Goal: Task Accomplishment & Management: Manage account settings

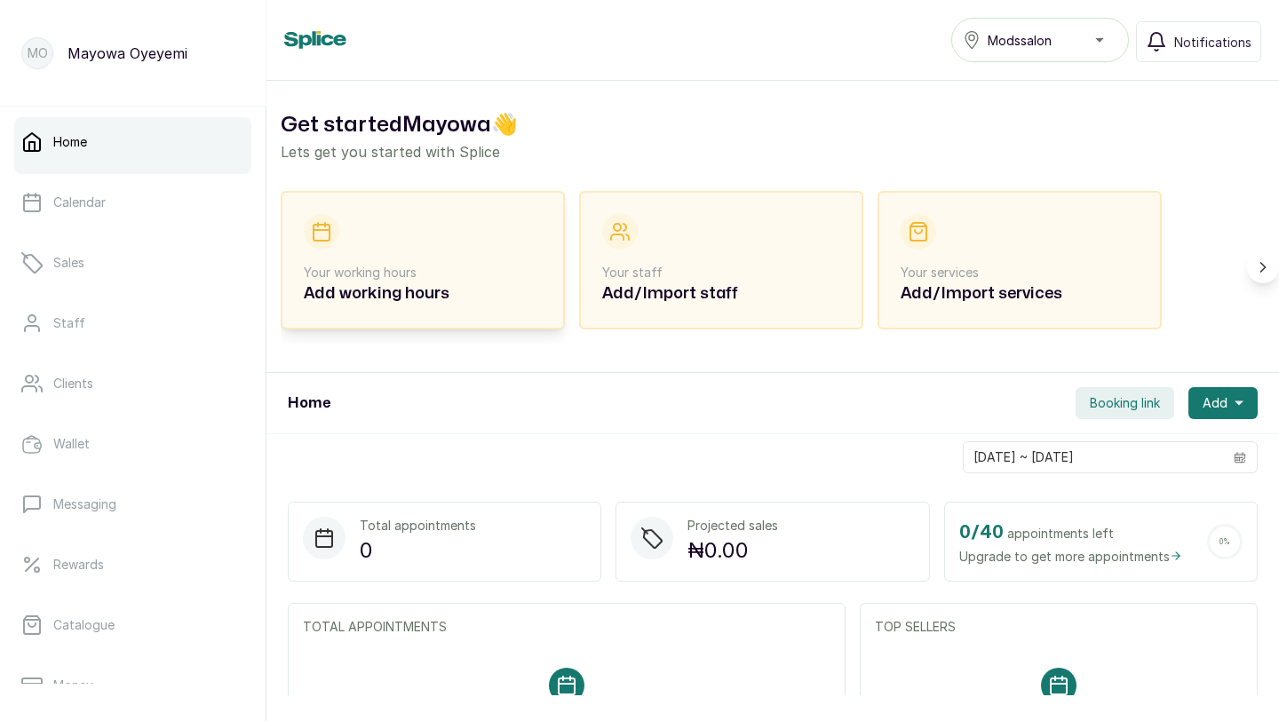
click at [502, 238] on div "Your working hours Add working hours" at bounding box center [423, 260] width 238 height 92
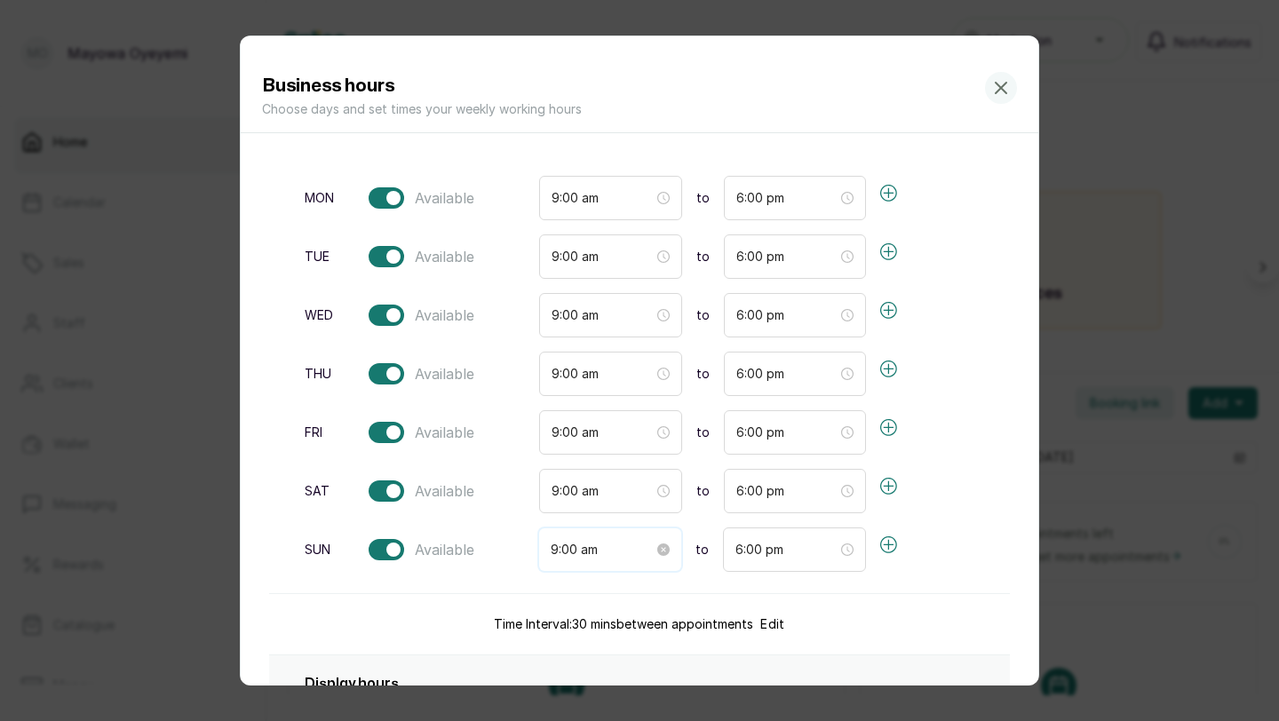
click at [587, 555] on input "9:00 am" at bounding box center [602, 550] width 103 height 20
click at [558, 550] on input "9:00 am" at bounding box center [602, 550] width 103 height 20
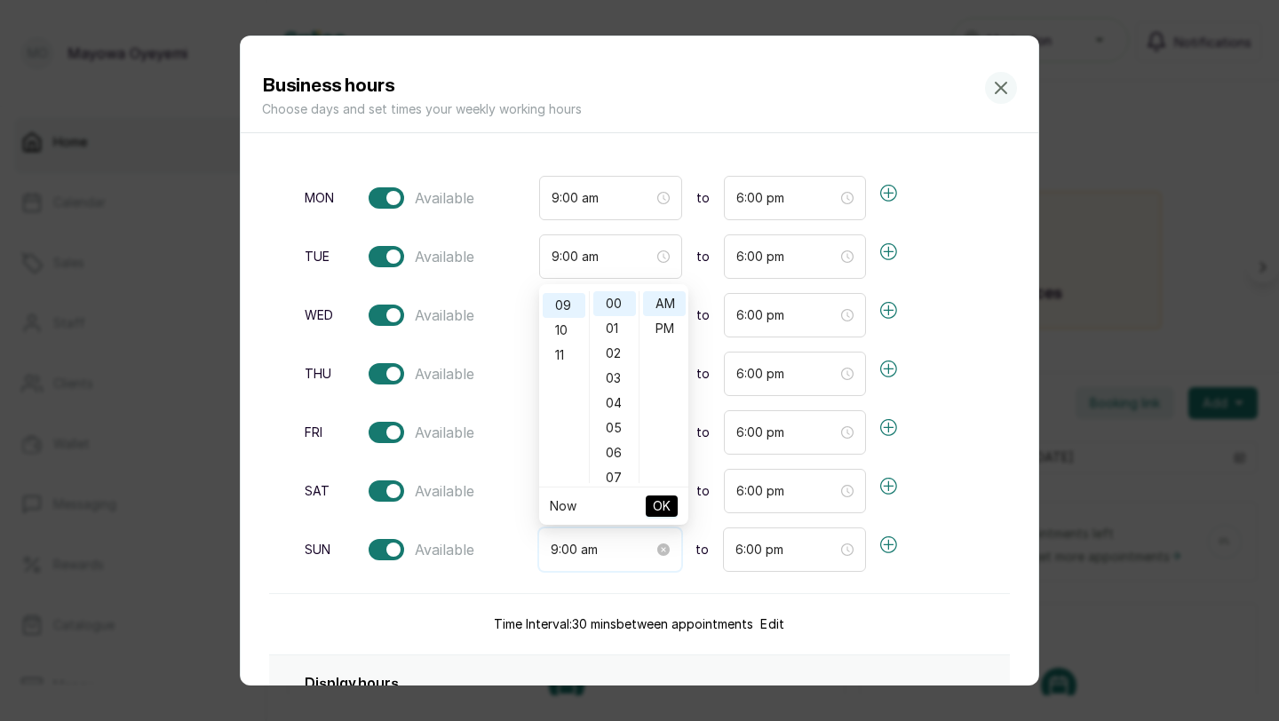
scroll to position [224, 0]
click at [557, 320] on div "10" at bounding box center [564, 328] width 43 height 25
type input "10:00 am"
click at [656, 506] on span "OK" at bounding box center [662, 506] width 18 height 34
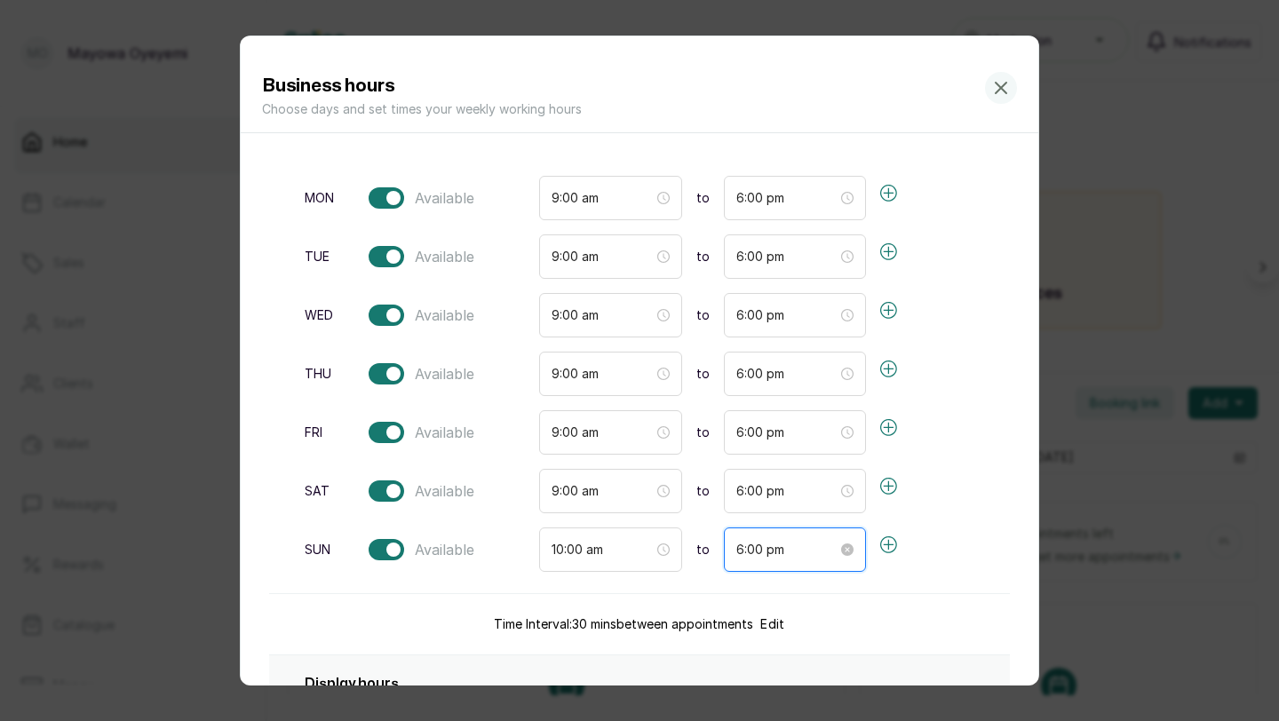
click at [736, 551] on input "6:00 pm" at bounding box center [787, 550] width 102 height 20
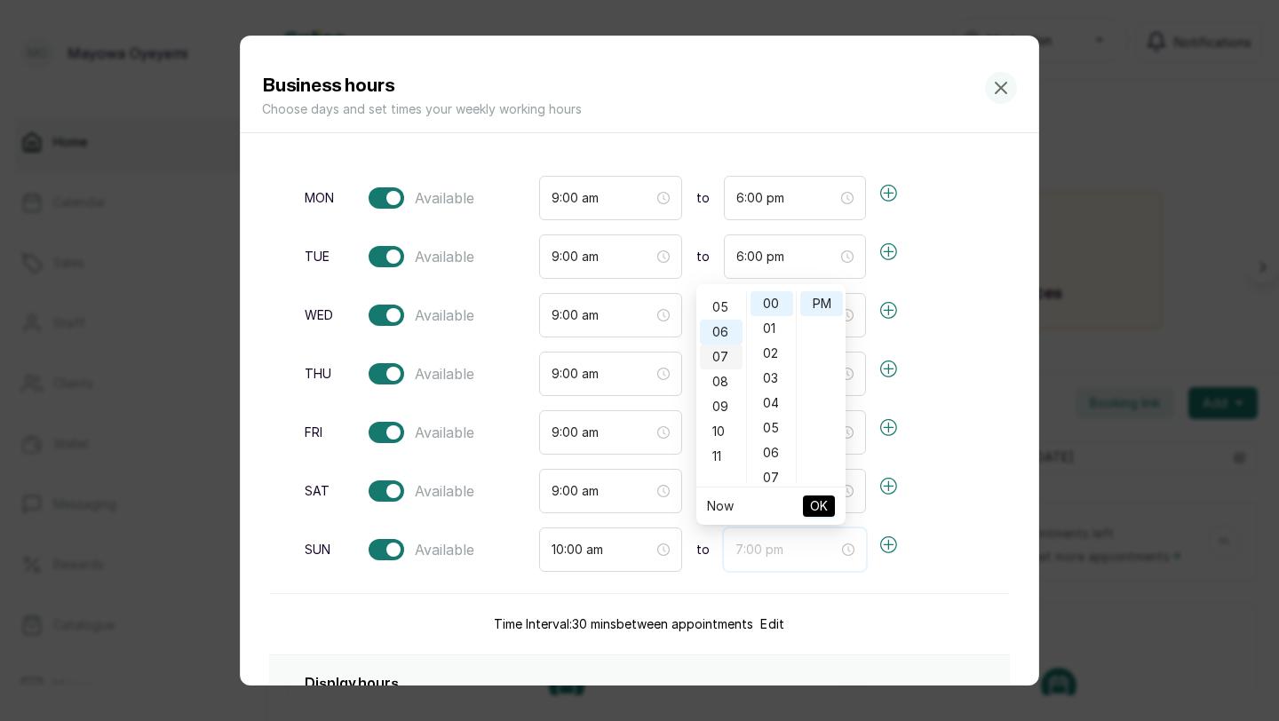
scroll to position [120, 0]
click at [719, 312] on div "05" at bounding box center [721, 308] width 43 height 25
type input "5:00 pm"
click at [814, 507] on span "OK" at bounding box center [819, 506] width 18 height 34
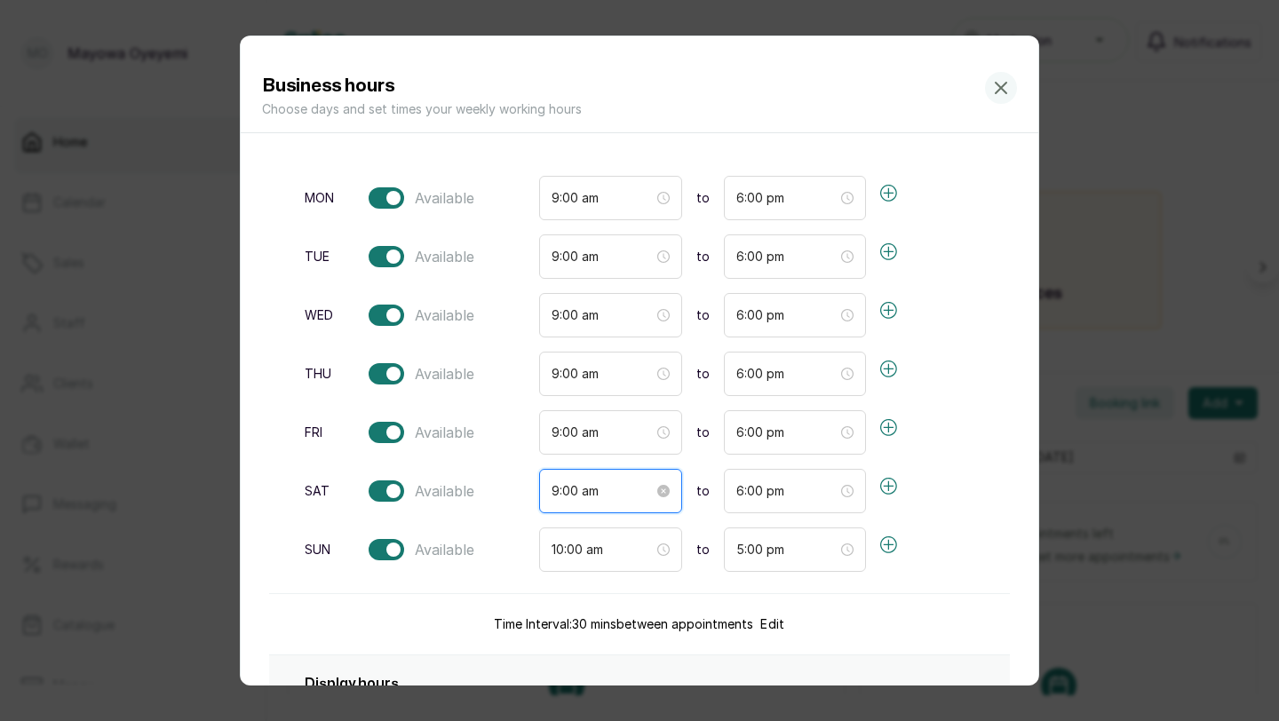
click at [574, 489] on input "9:00 am" at bounding box center [603, 491] width 102 height 20
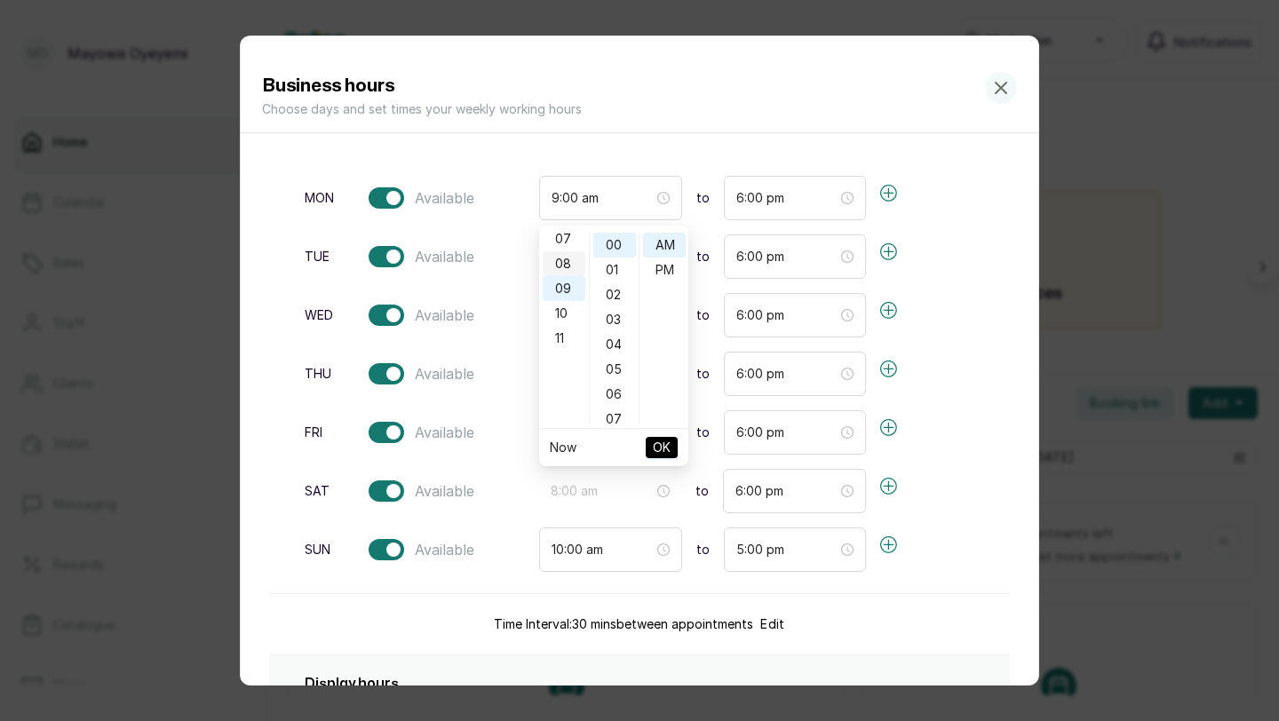
click at [560, 264] on div "08" at bounding box center [564, 263] width 43 height 25
type input "8:00 am"
click at [659, 446] on span "OK" at bounding box center [662, 448] width 18 height 34
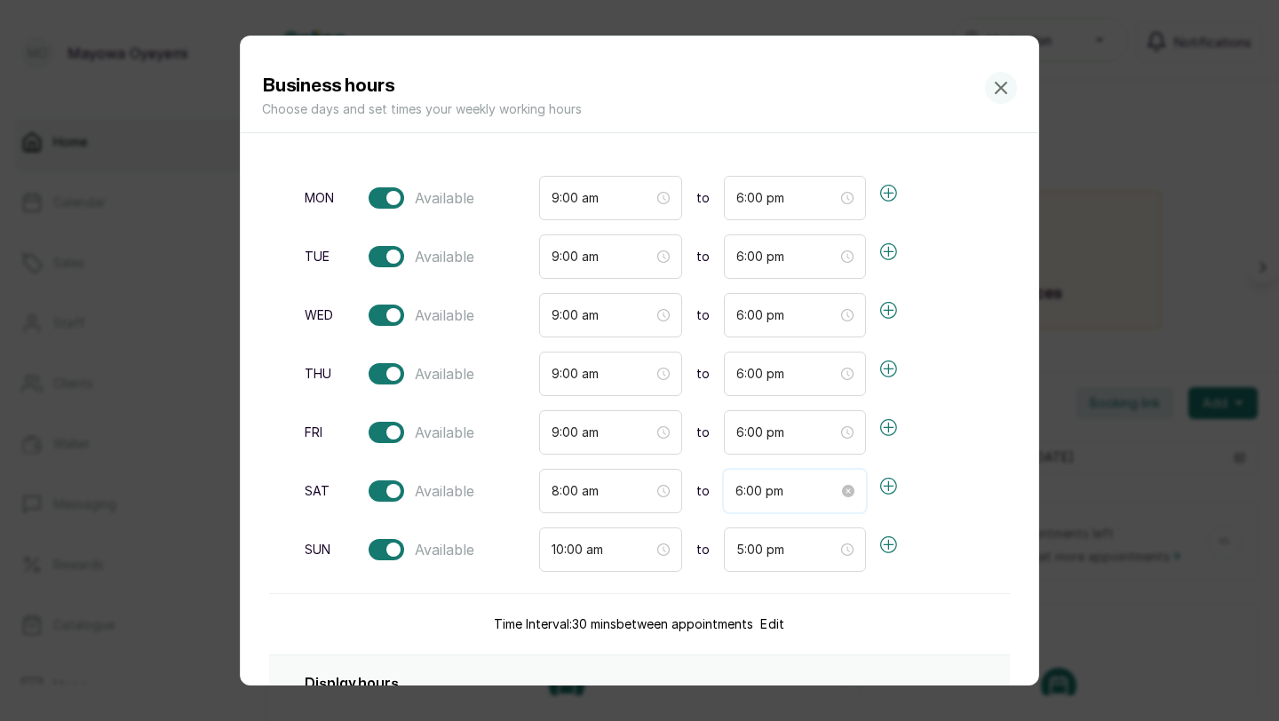
click at [735, 488] on input "6:00 pm" at bounding box center [786, 491] width 103 height 20
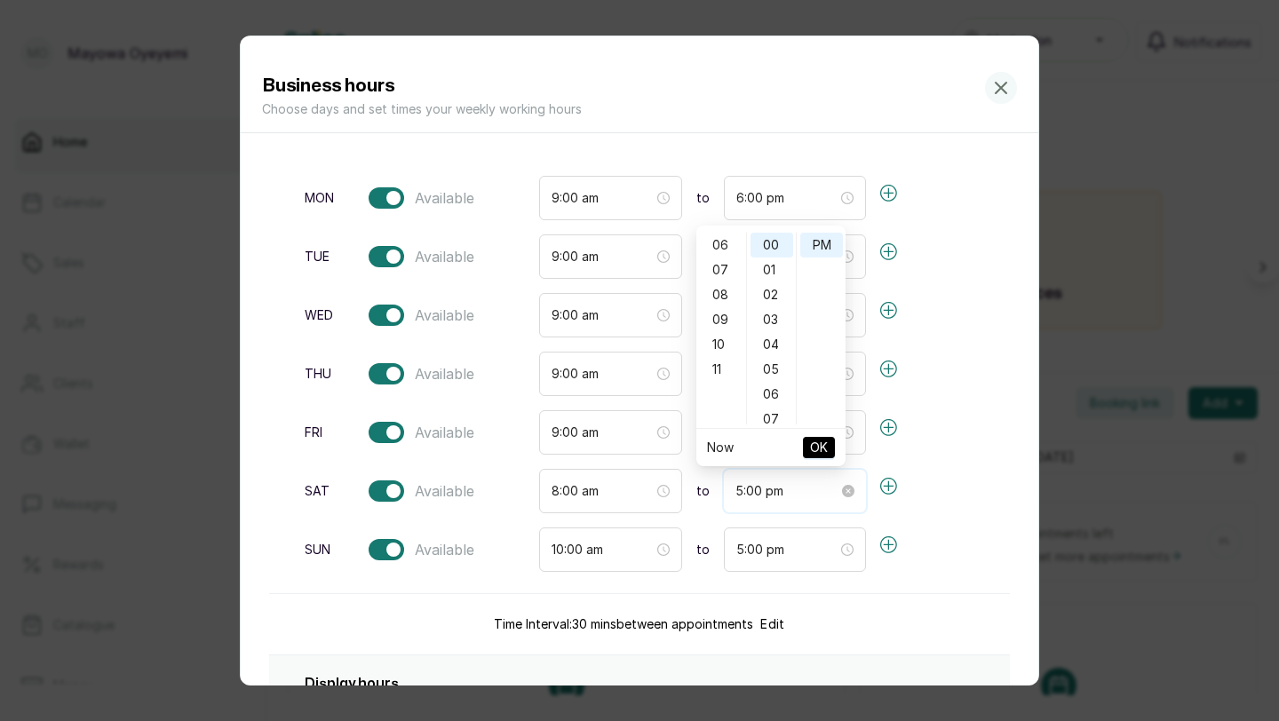
scroll to position [124, 0]
type input "5:00 pm"
click at [820, 446] on span "OK" at bounding box center [819, 448] width 18 height 34
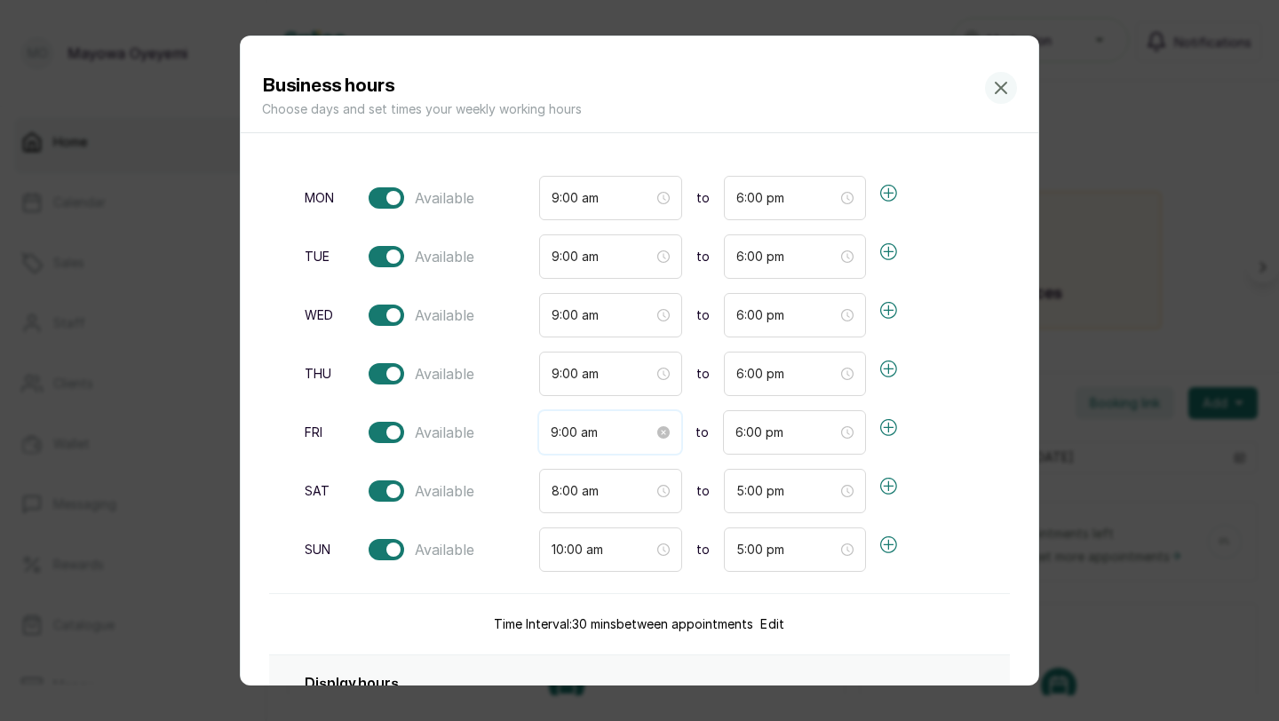
click at [560, 429] on input "9:00 am" at bounding box center [602, 433] width 103 height 20
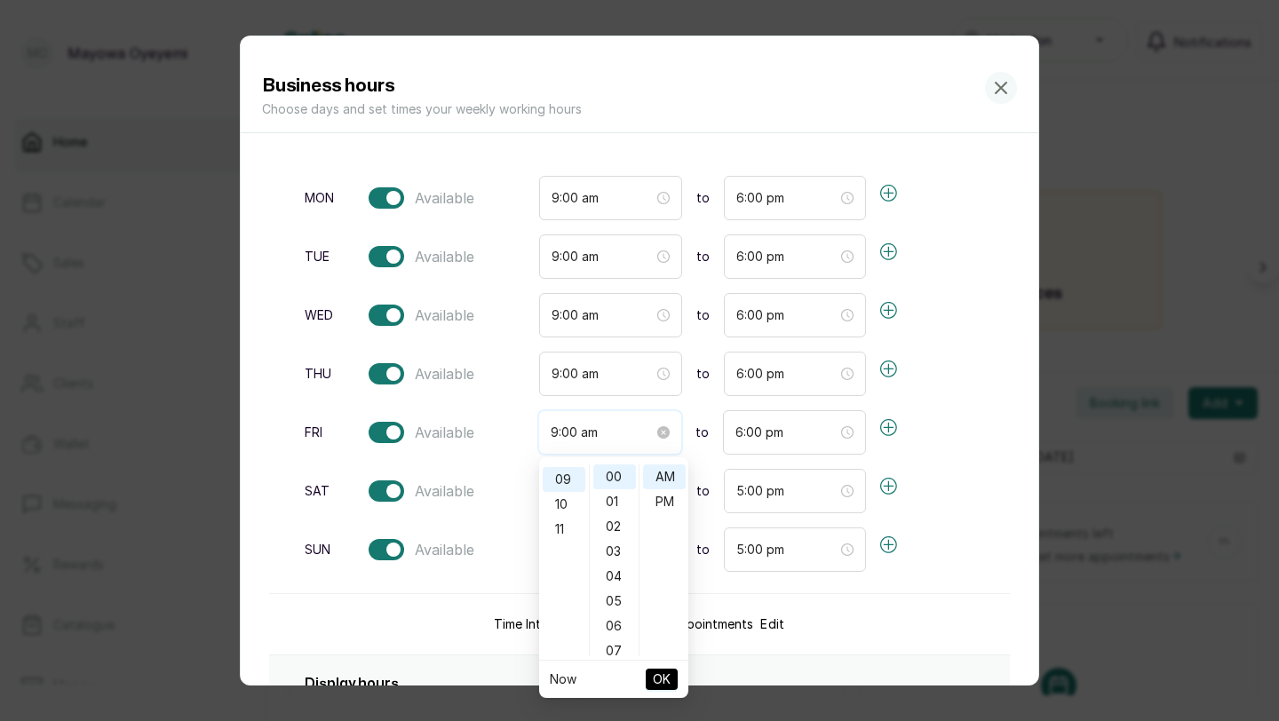
scroll to position [224, 0]
type input "9:00 am"
click at [665, 673] on span "OK" at bounding box center [662, 680] width 18 height 34
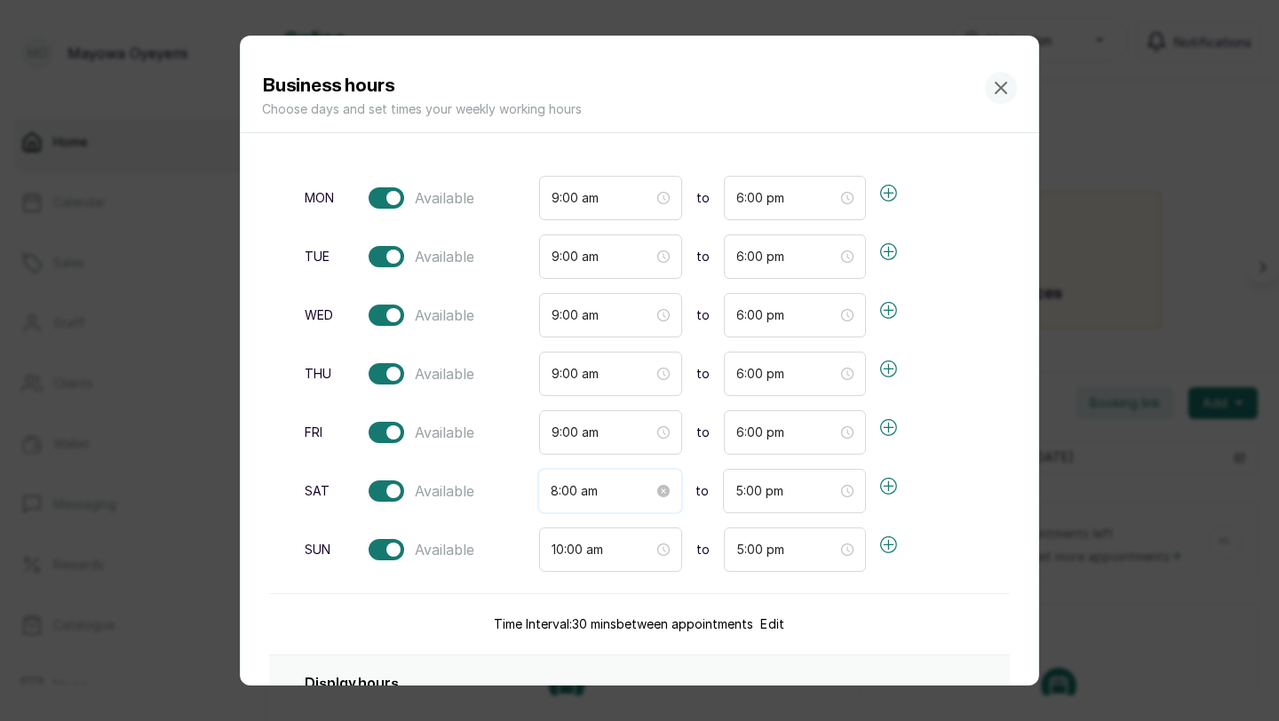
click at [561, 492] on input "8:00 am" at bounding box center [602, 491] width 103 height 20
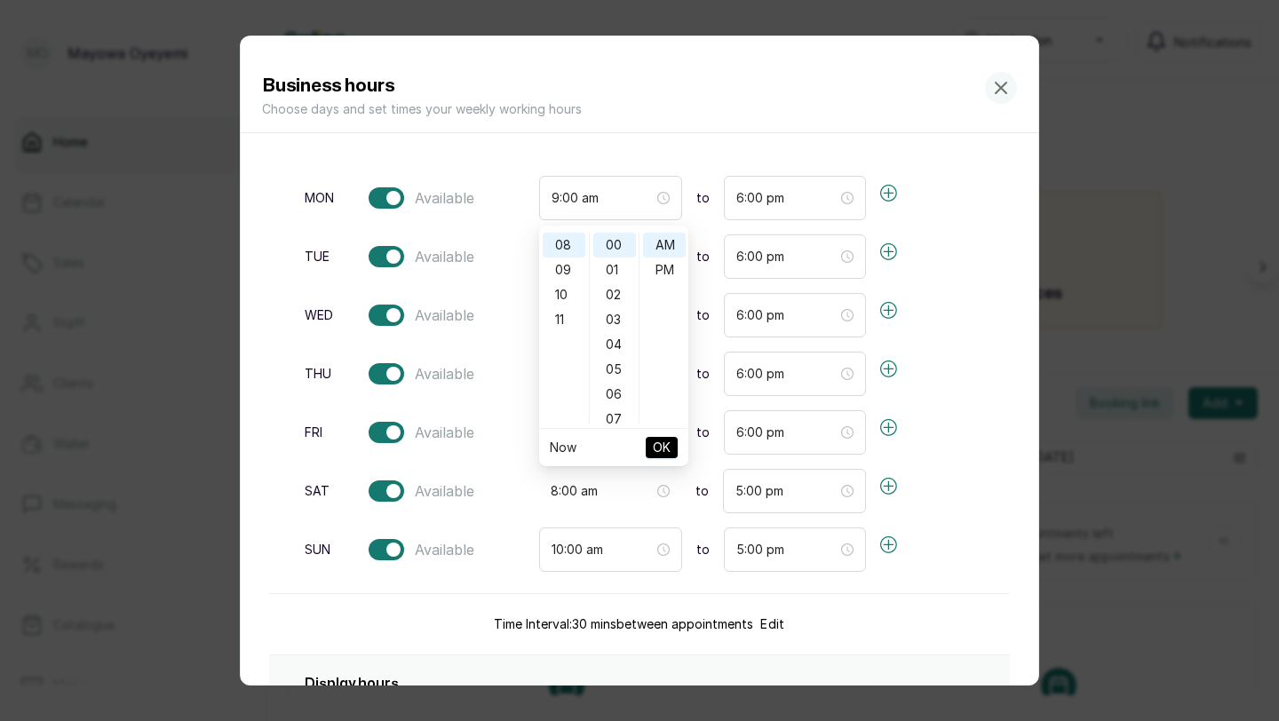
click at [742, 400] on div "mon Available 9:00 am to 6:00 pm tue Available 9:00 am to 6:00 pm wed Available…" at bounding box center [624, 374] width 711 height 439
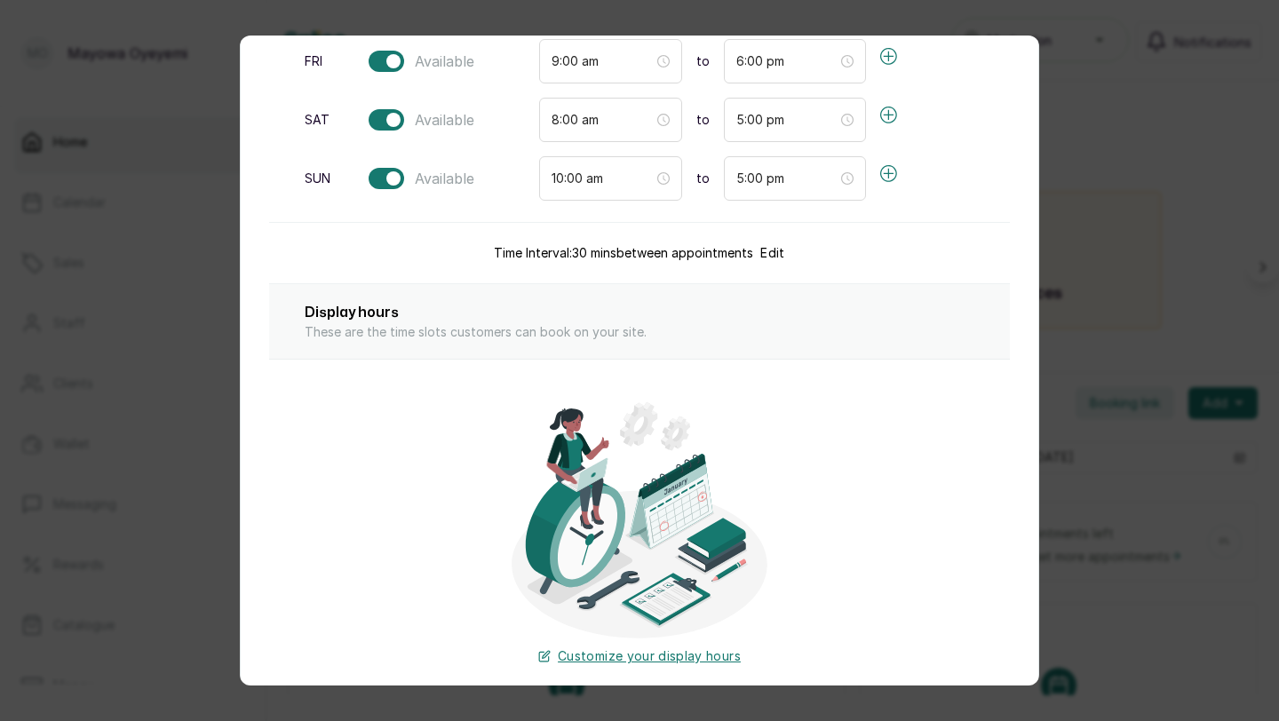
scroll to position [481, 0]
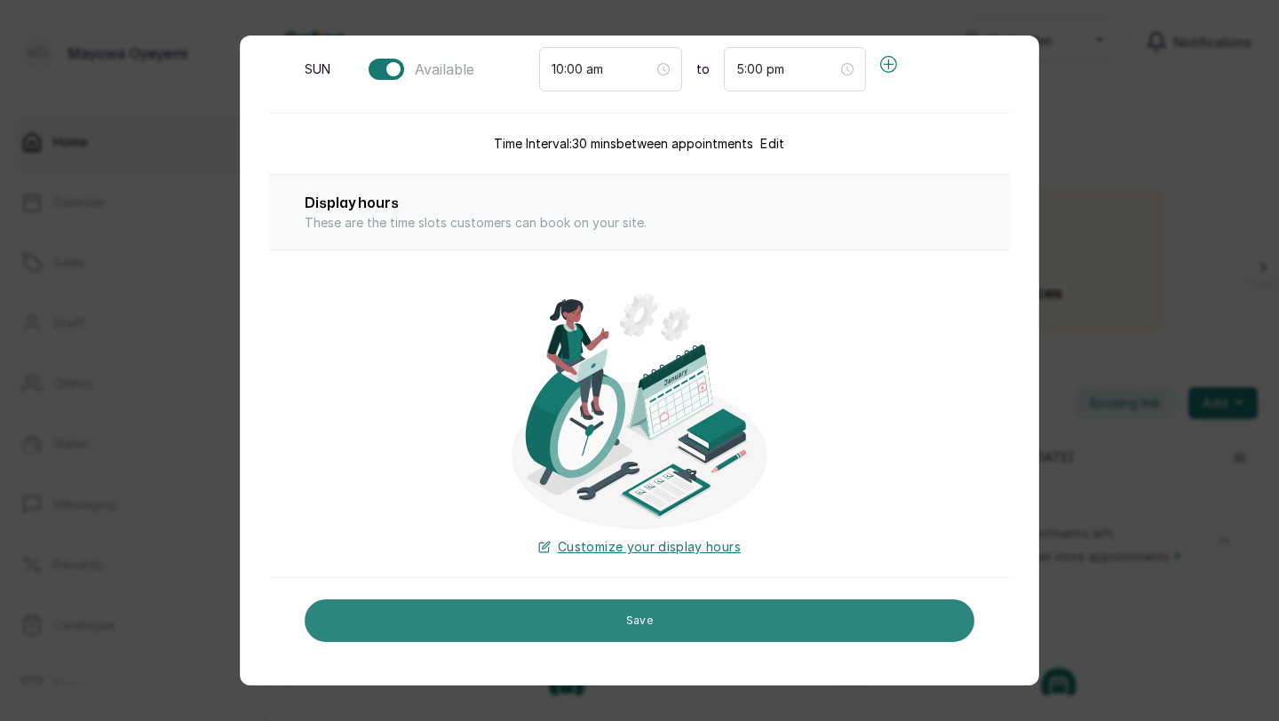
click at [727, 623] on button "Save" at bounding box center [640, 621] width 670 height 43
click at [682, 614] on button "Save" at bounding box center [640, 621] width 670 height 43
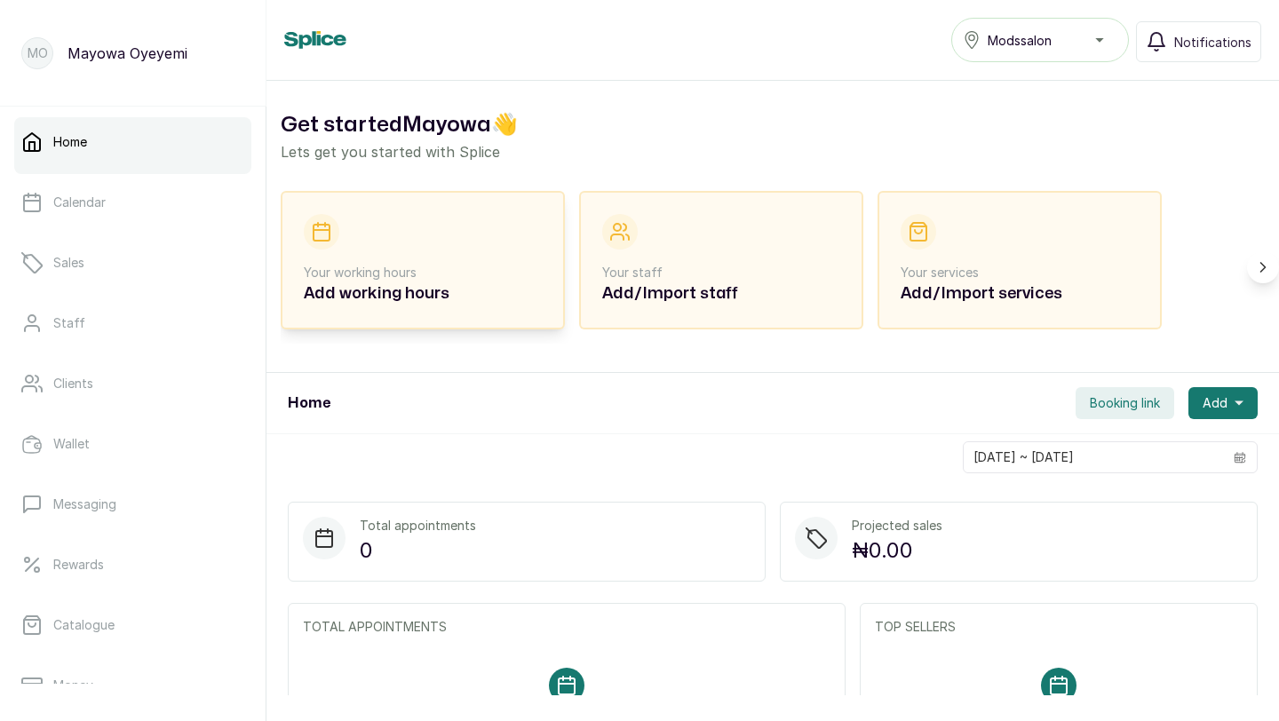
click at [480, 308] on div "Your working hours Add working hours" at bounding box center [423, 260] width 284 height 139
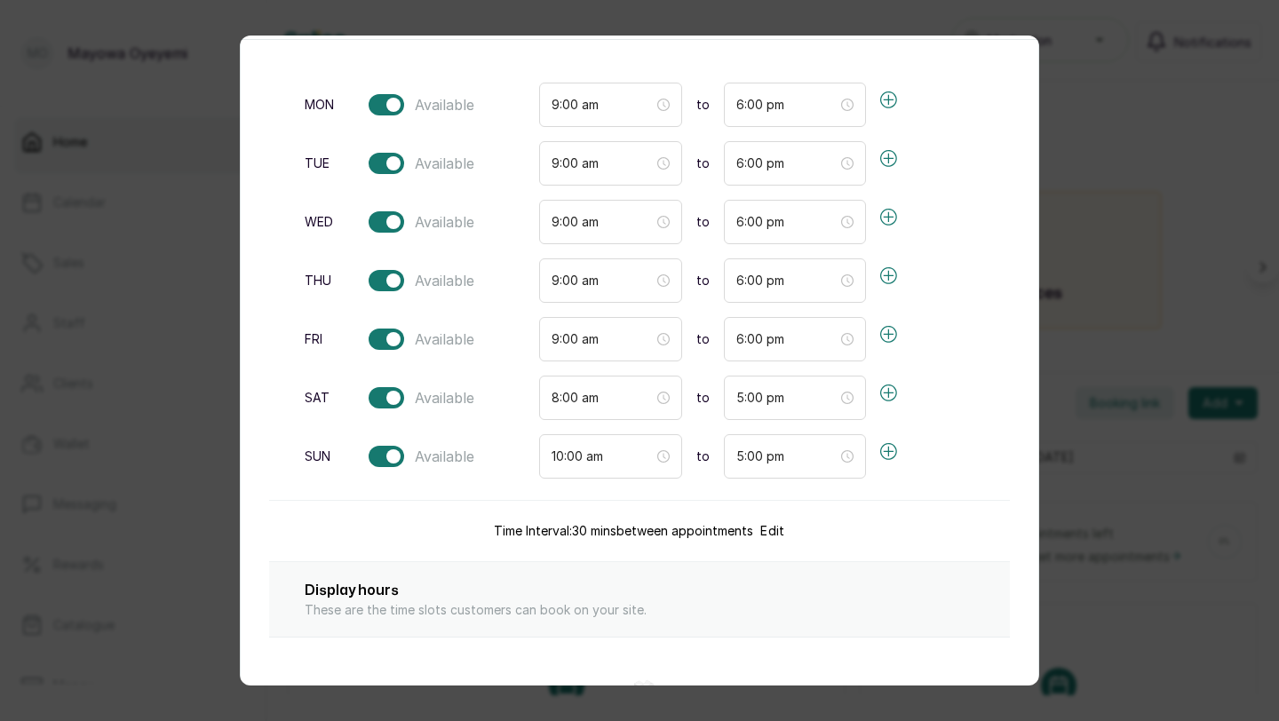
scroll to position [95, 0]
click at [735, 394] on input "5:00 pm" at bounding box center [786, 396] width 103 height 20
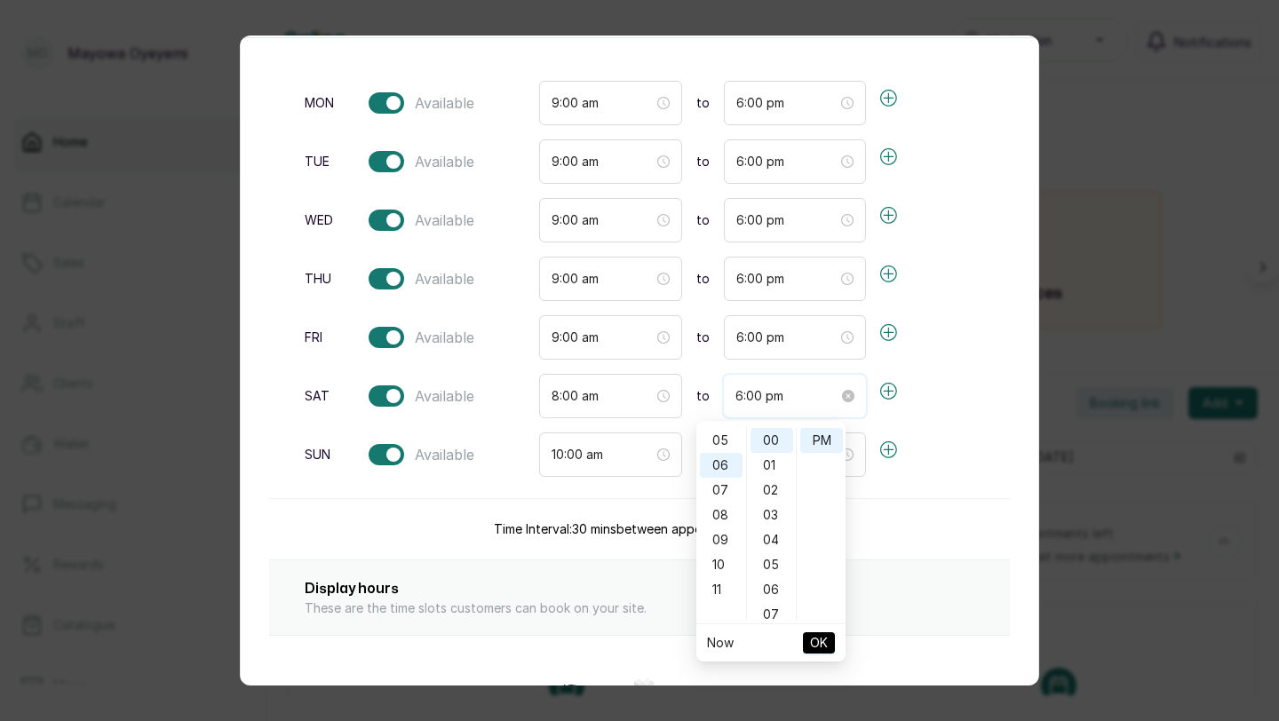
scroll to position [149, 0]
type input "6:00 pm"
click at [827, 639] on span "OK" at bounding box center [819, 643] width 18 height 34
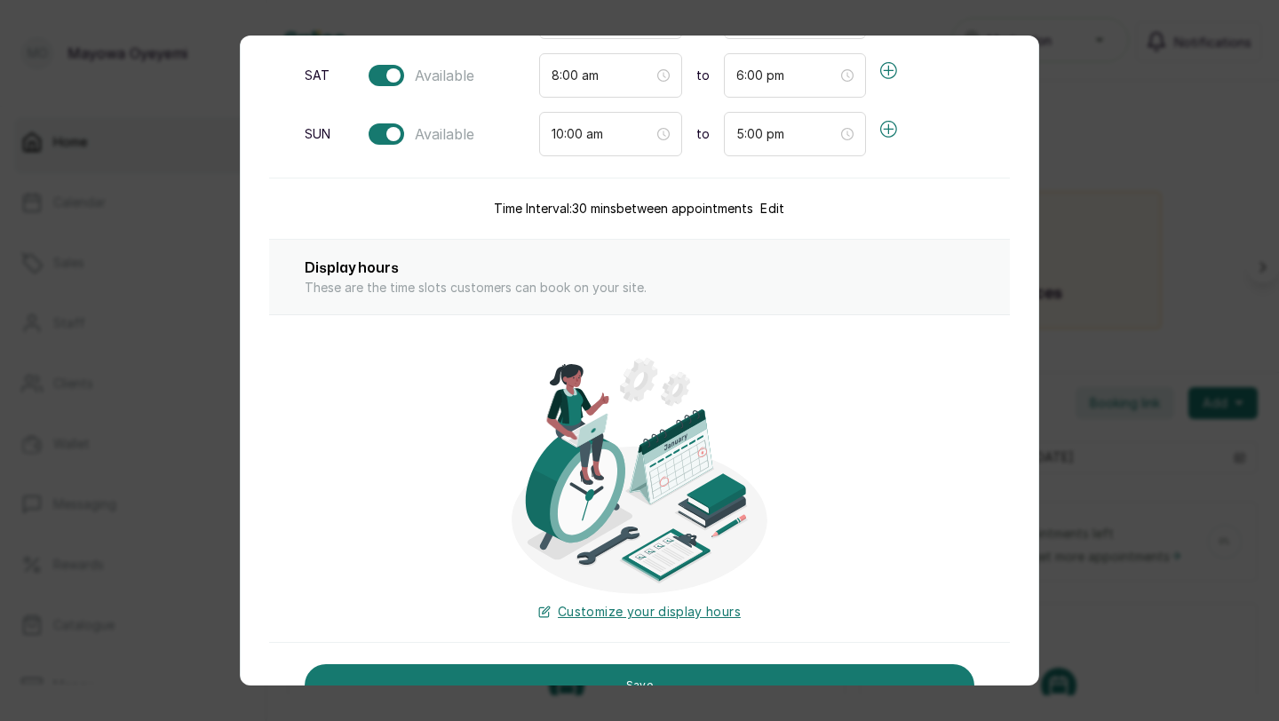
scroll to position [481, 0]
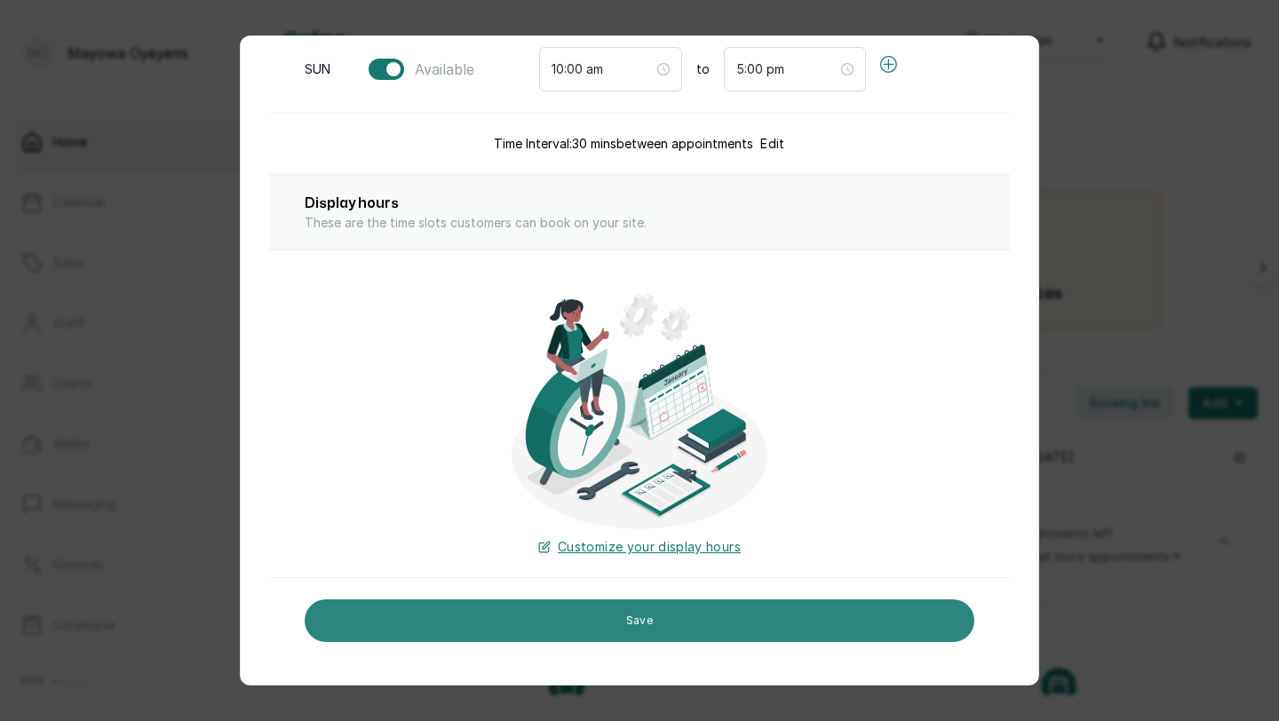
click at [640, 628] on button "Save" at bounding box center [640, 621] width 670 height 43
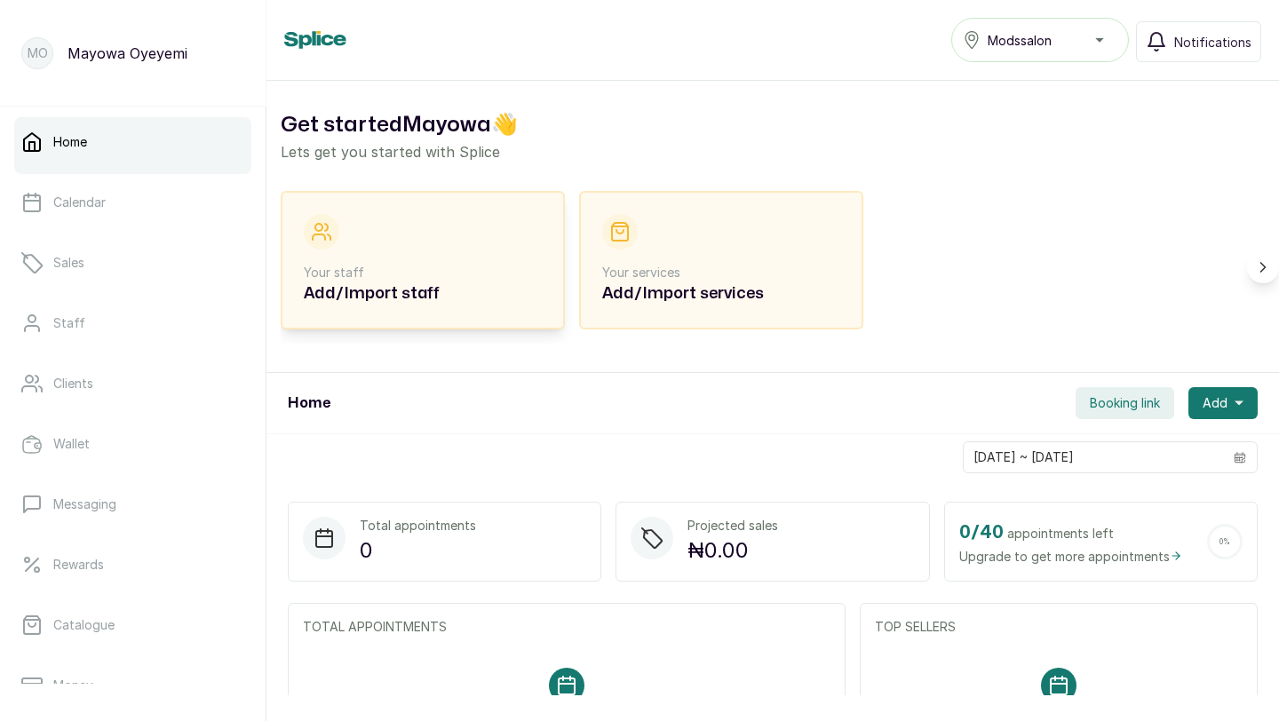
click at [488, 258] on div "Your staff Add/Import staff" at bounding box center [423, 260] width 238 height 92
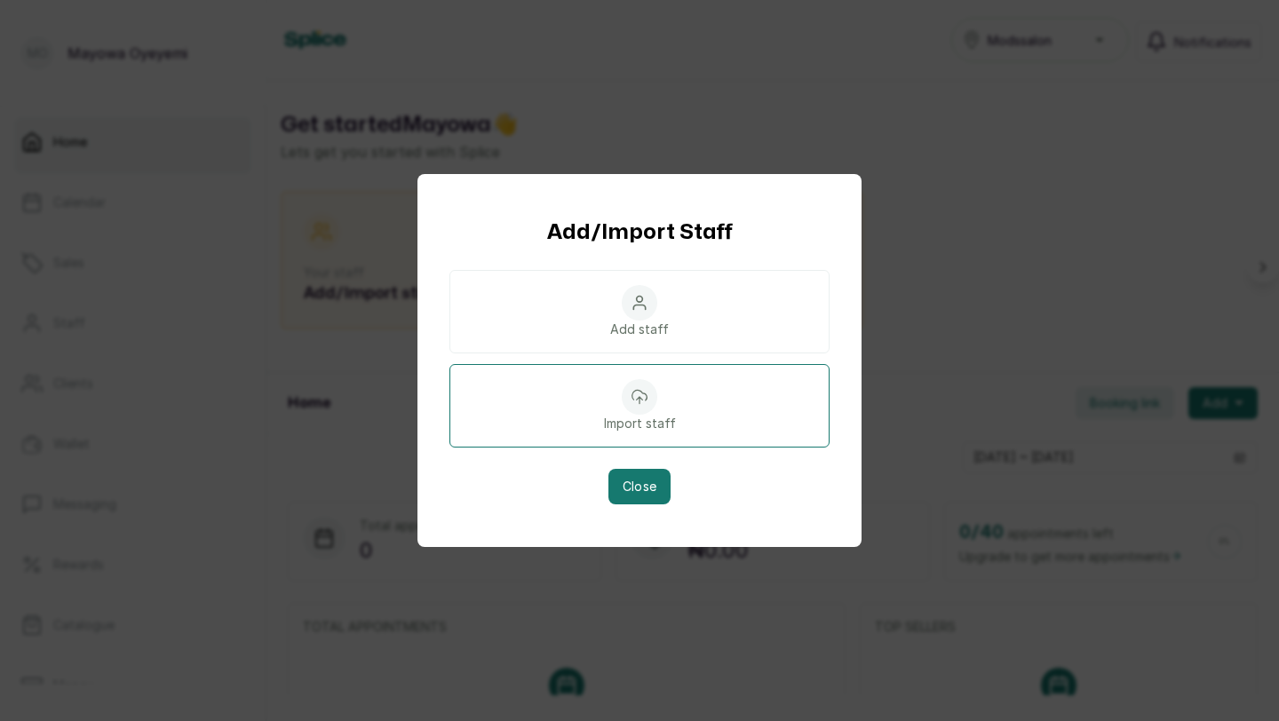
click at [640, 389] on icon at bounding box center [640, 397] width 18 height 18
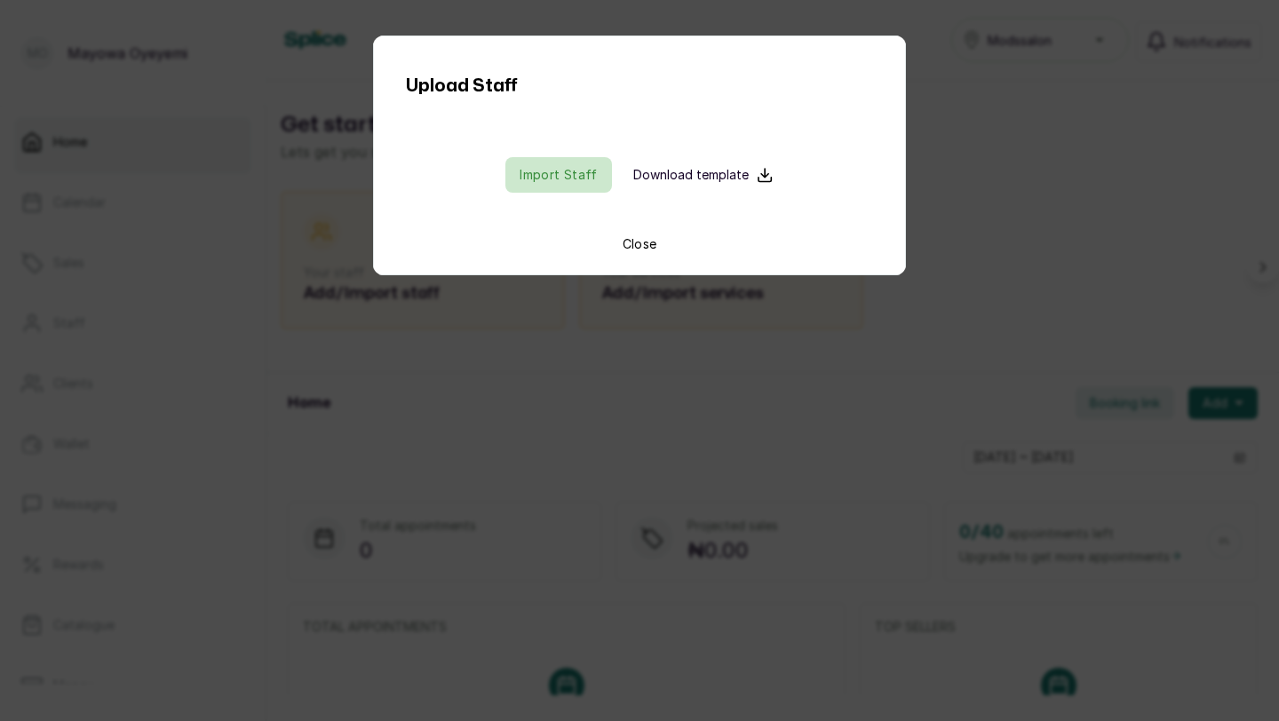
click at [563, 176] on input "file" at bounding box center [559, 175] width 114 height 36
click at [637, 250] on button "Close" at bounding box center [640, 244] width 35 height 18
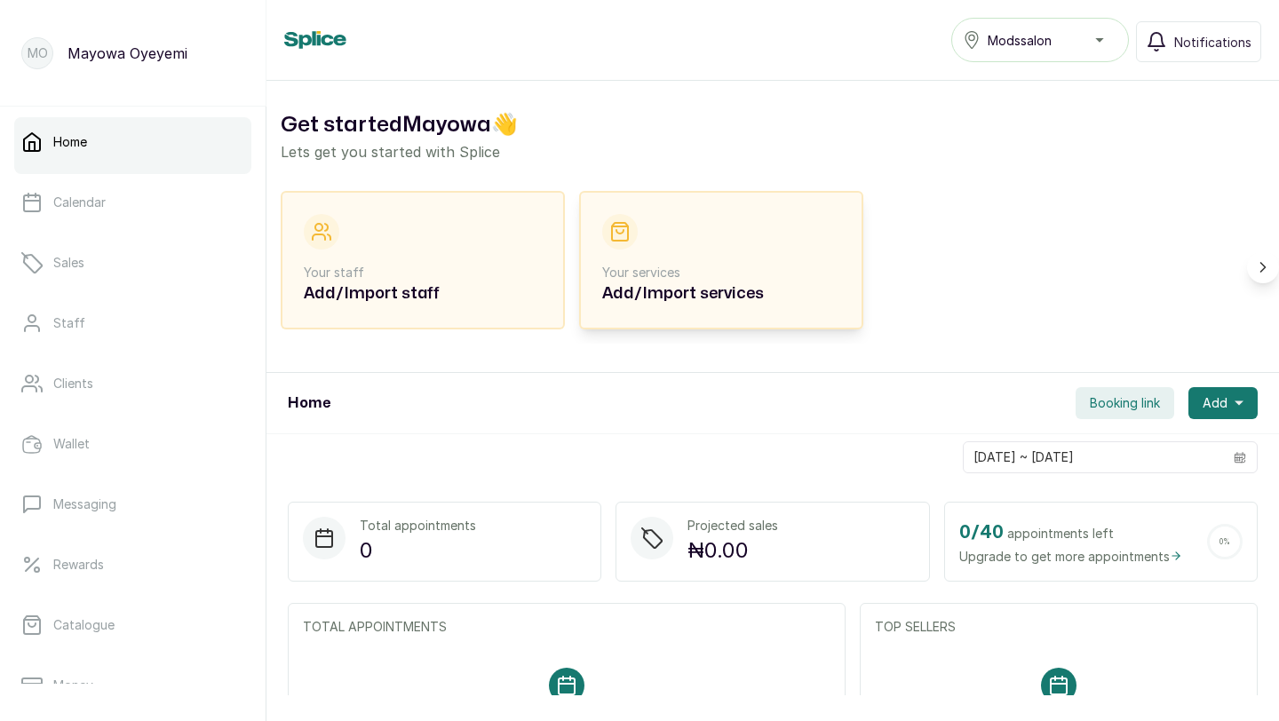
click at [687, 271] on p "Your services" at bounding box center [721, 273] width 238 height 18
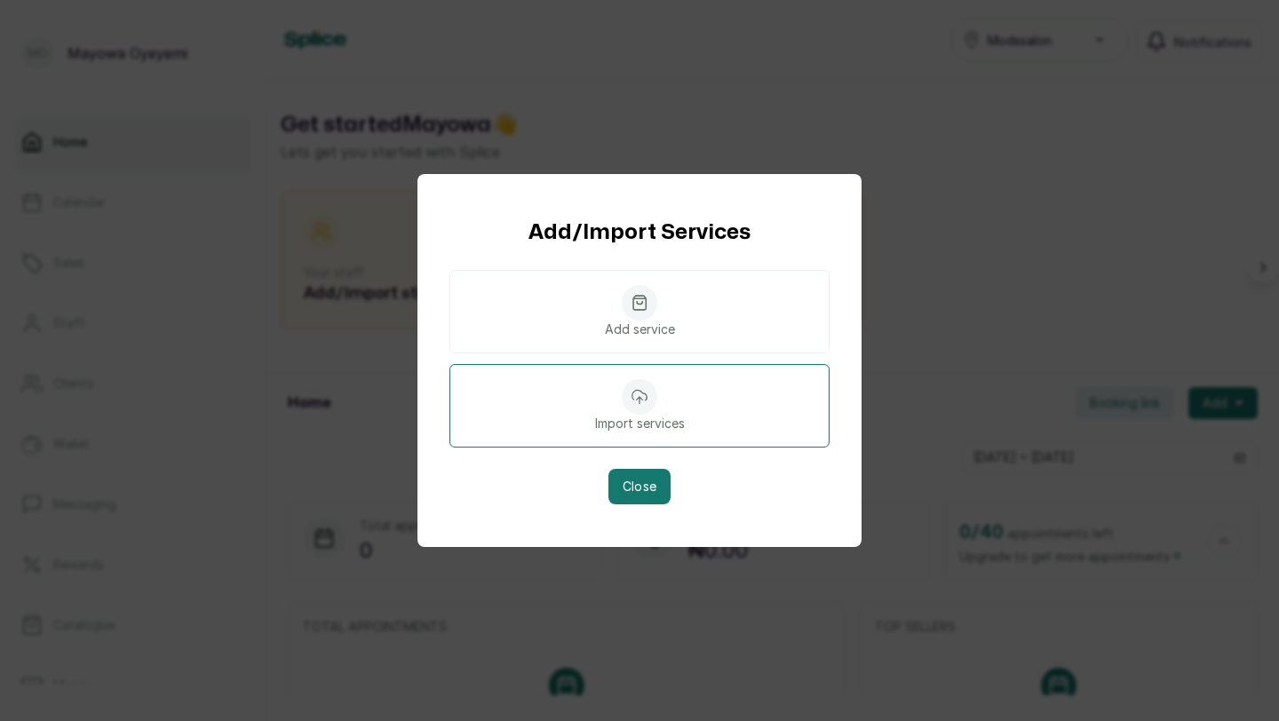
click at [646, 416] on p "Import services" at bounding box center [640, 424] width 90 height 18
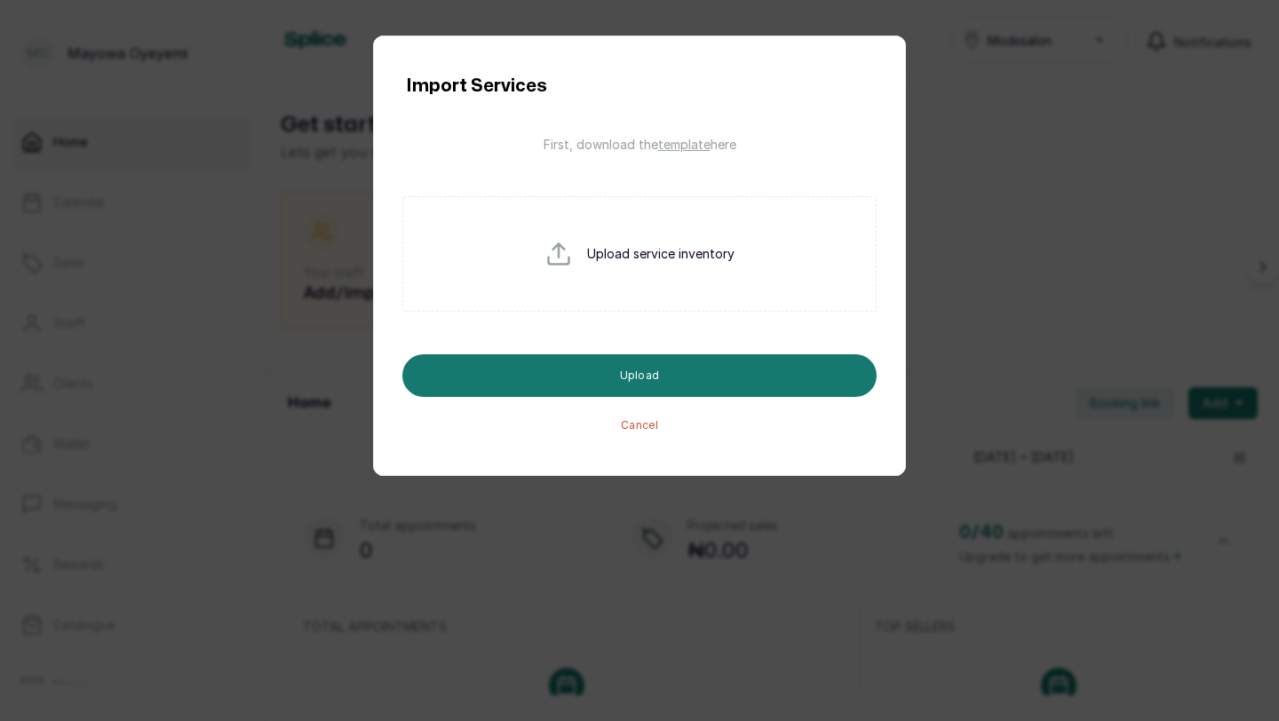
click at [669, 139] on span "template" at bounding box center [684, 144] width 52 height 15
